Goal: Task Accomplishment & Management: Use online tool/utility

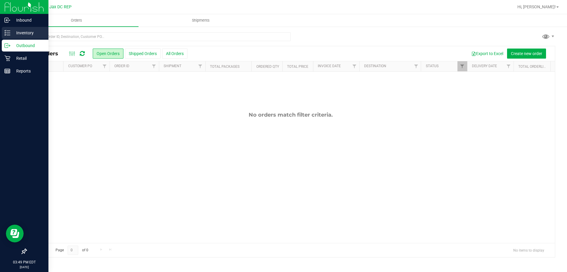
click at [7, 36] on div "Inventory" at bounding box center [25, 33] width 47 height 12
click at [9, 35] on line at bounding box center [8, 35] width 3 height 0
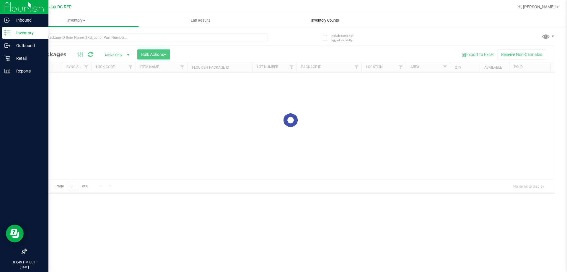
click at [307, 19] on span "Inventory Counts" at bounding box center [326, 20] width 44 height 5
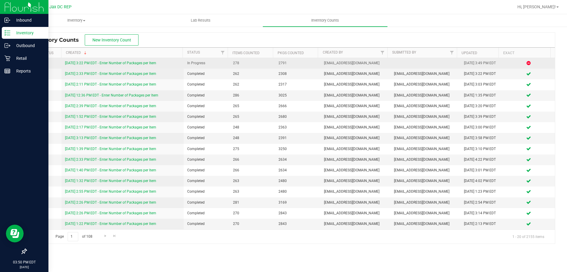
click at [149, 63] on link "[DATE] 3:22 PM EDT - Enter Number of Packages per Item" at bounding box center [110, 63] width 91 height 4
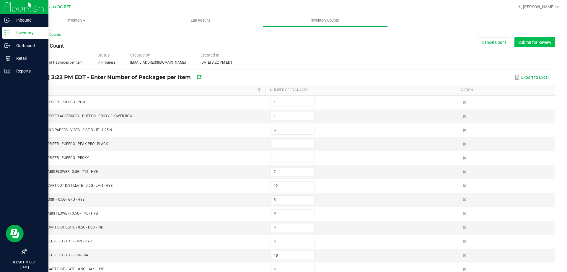
click at [541, 42] on button "Submit for Review" at bounding box center [535, 42] width 41 height 10
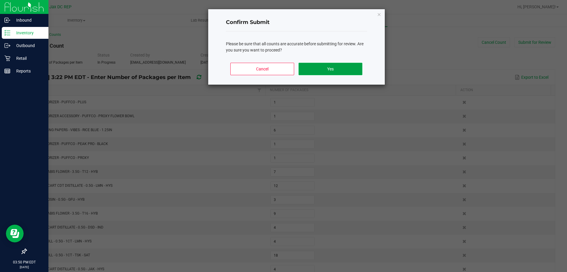
click at [344, 68] on button "Yes" at bounding box center [331, 69] width 64 height 12
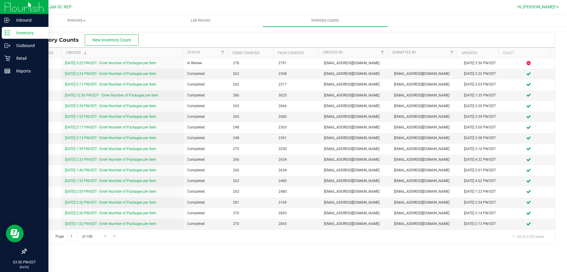
click at [554, 5] on span "Hi, [PERSON_NAME]!" at bounding box center [537, 6] width 38 height 5
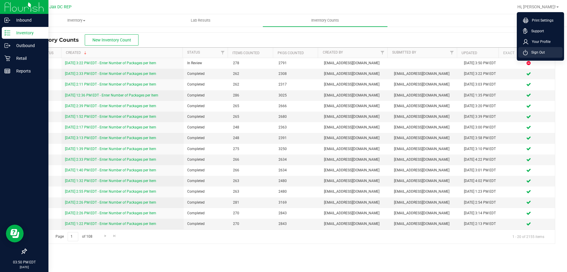
click at [545, 53] on span "Sign Out" at bounding box center [536, 52] width 17 height 6
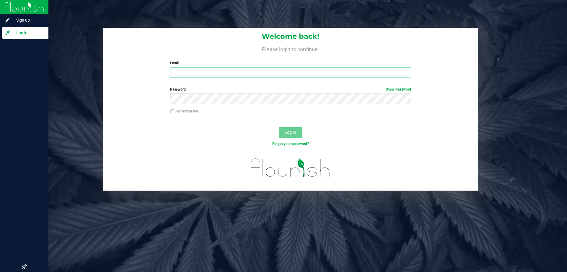
click at [203, 74] on input "Email" at bounding box center [290, 72] width 241 height 11
type input "[EMAIL_ADDRESS][DOMAIN_NAME]"
click at [279, 127] on button "Log In" at bounding box center [291, 132] width 24 height 11
